Goal: Information Seeking & Learning: Learn about a topic

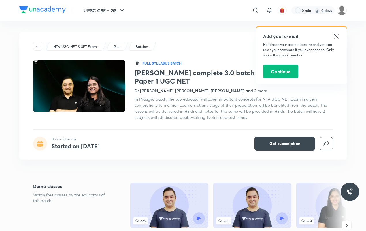
click at [339, 35] on icon at bounding box center [336, 36] width 7 height 7
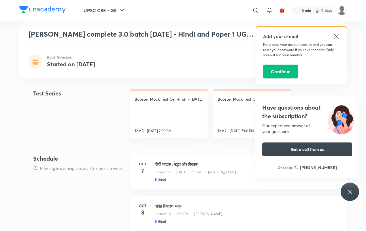
scroll to position [264, 0]
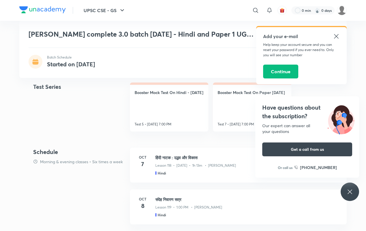
click at [344, 198] on div "Have questions about the subscription? Our expert can answer all your questions…" at bounding box center [349, 191] width 18 height 18
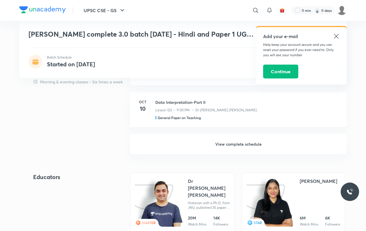
scroll to position [0, 0]
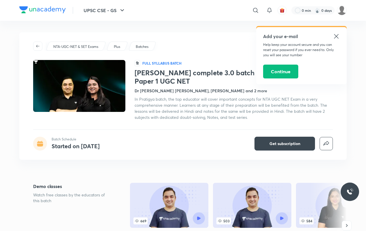
click at [340, 32] on div "Add your e-mail Help keep your account secure and you can reset your password i…" at bounding box center [301, 55] width 90 height 57
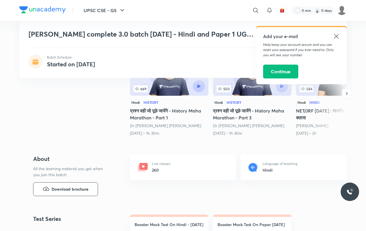
click at [335, 37] on icon at bounding box center [336, 36] width 7 height 7
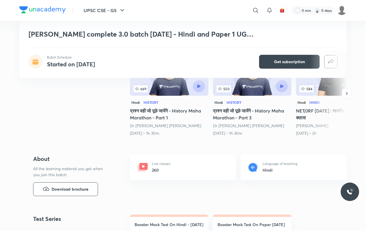
scroll to position [396, 0]
